Goal: Transaction & Acquisition: Purchase product/service

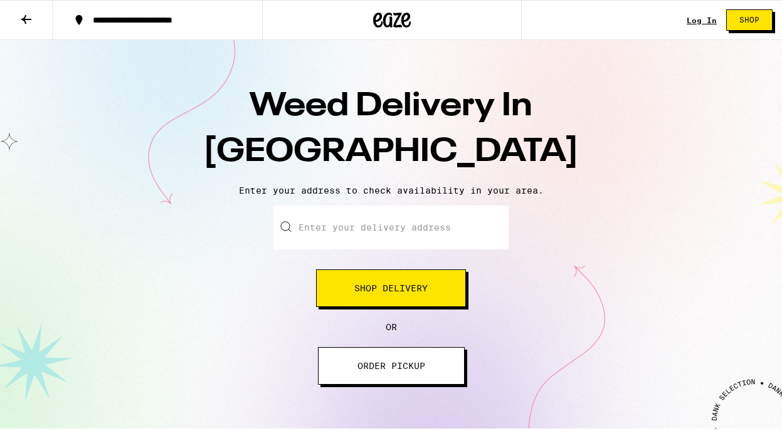
click at [384, 237] on input "Enter your delivery address" at bounding box center [390, 228] width 235 height 44
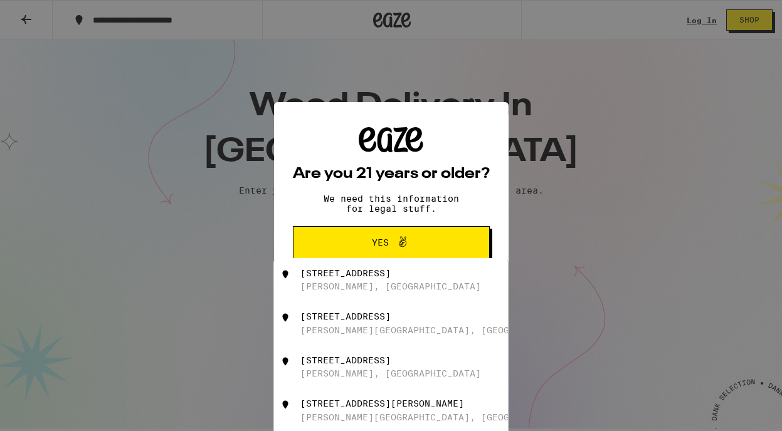
click at [370, 238] on span "Yes" at bounding box center [391, 243] width 95 height 16
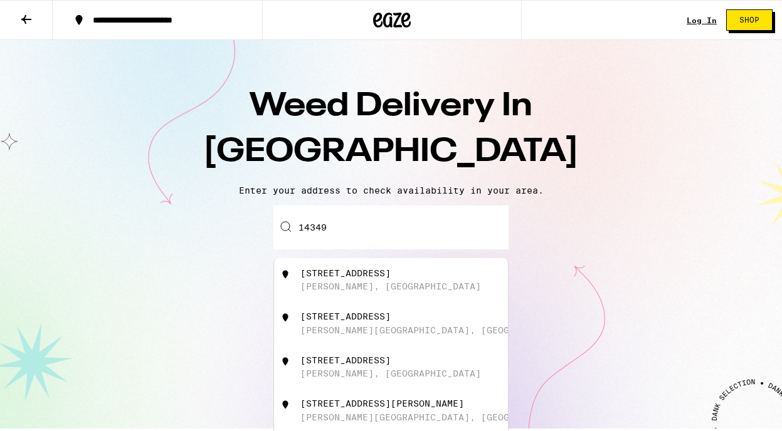
click at [366, 233] on input "14349" at bounding box center [390, 228] width 235 height 44
click at [387, 328] on div "[STREET_ADDRESS][PERSON_NAME]" at bounding box center [412, 324] width 224 height 24
type input "[STREET_ADDRESS][PERSON_NAME]"
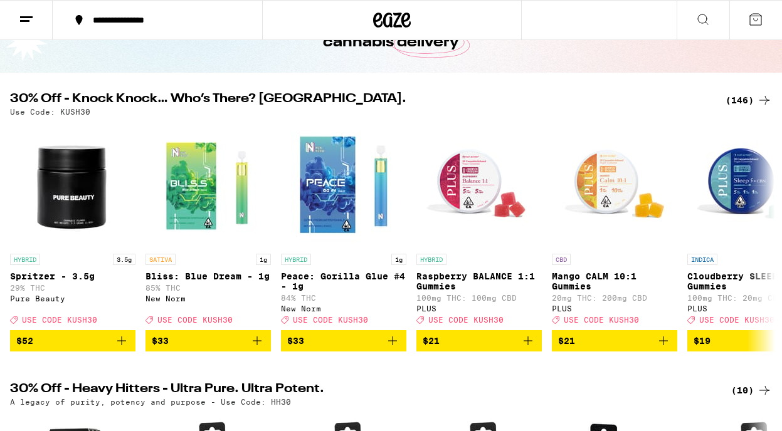
scroll to position [75, 0]
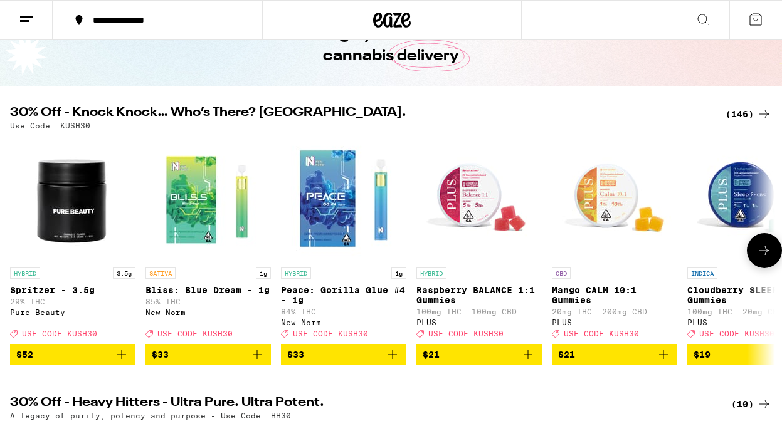
click at [667, 362] on icon "Add to bag" at bounding box center [663, 354] width 15 height 15
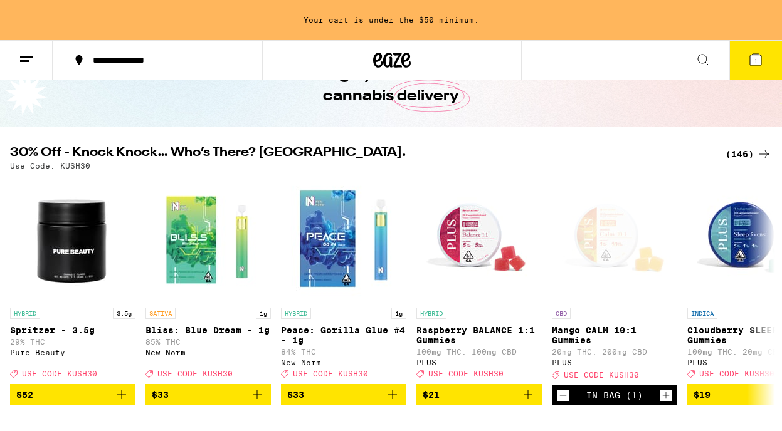
click at [704, 60] on icon at bounding box center [702, 59] width 15 height 15
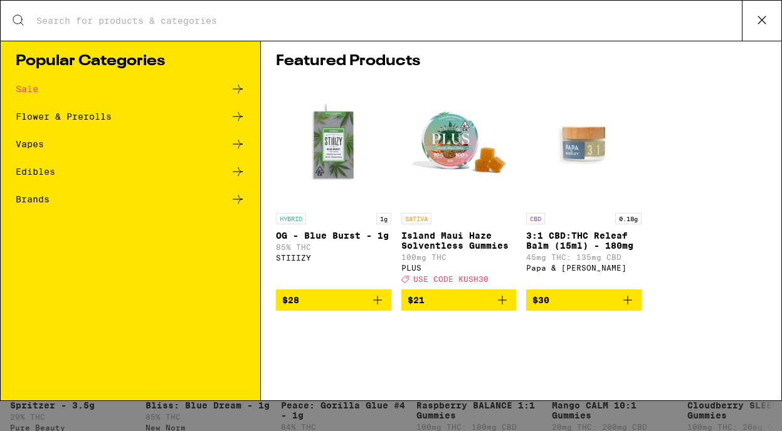
scroll to position [0, 0]
click at [527, 29] on div "Search for Products" at bounding box center [391, 21] width 781 height 40
click at [464, 18] on input "Search for Products" at bounding box center [389, 20] width 706 height 11
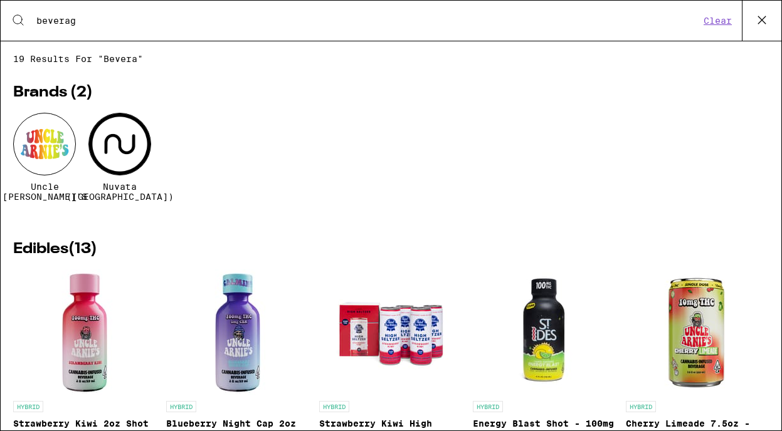
type input "beverage"
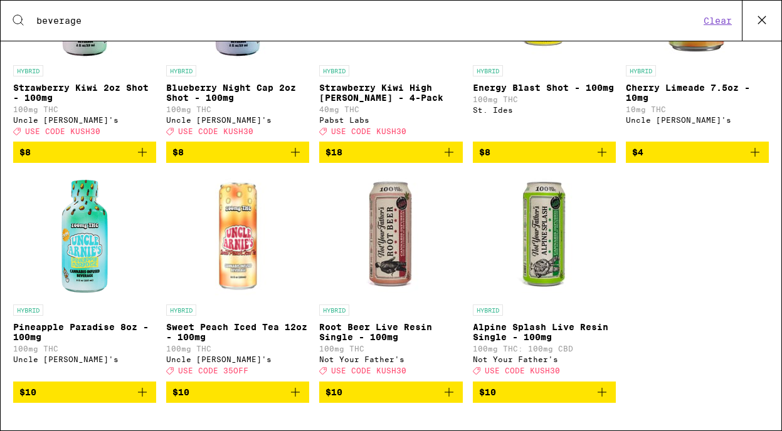
scroll to position [356, 0]
